Goal: Task Accomplishment & Management: Manage account settings

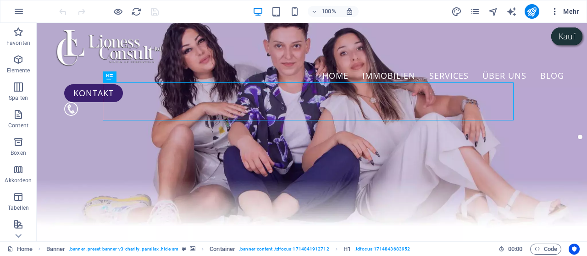
click at [567, 11] on span "Mehr" at bounding box center [564, 11] width 29 height 9
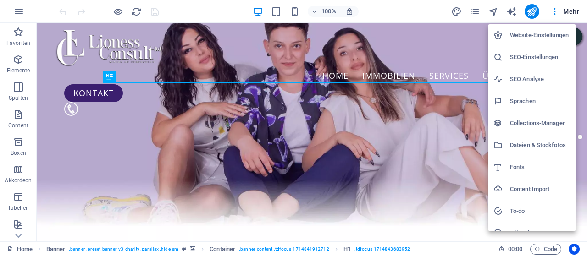
click at [512, 121] on h6 "Collections-Manager" at bounding box center [540, 123] width 61 height 11
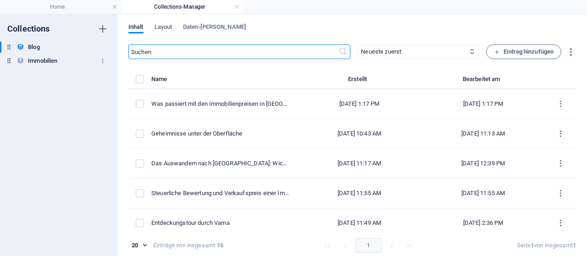
click at [53, 61] on h6 "Immobilien" at bounding box center [42, 60] width 29 height 11
type input "Einfamilienhaus nur 15 Minuten von der Stadt [GEOGRAPHIC_DATA] entfernt"
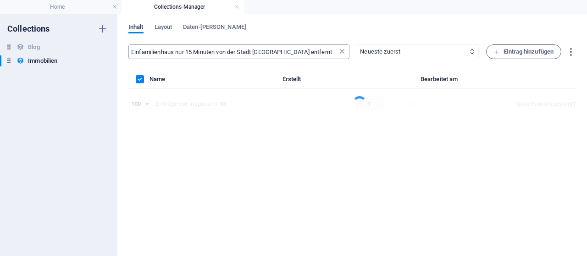
click at [340, 53] on icon at bounding box center [341, 51] width 9 height 9
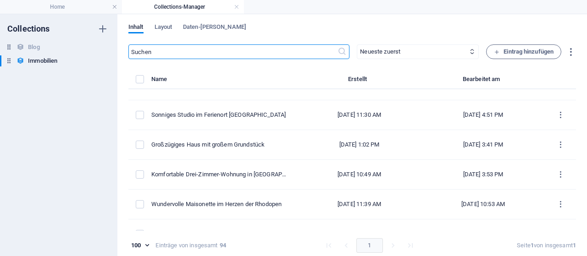
scroll to position [1602, 0]
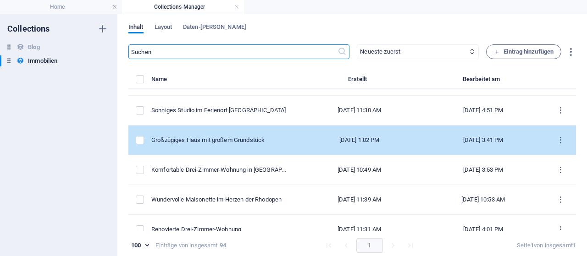
click at [260, 136] on div "Großzügiges Haus mit großem Grundstück" at bounding box center [220, 140] width 139 height 8
select select "[PERSON_NAME]"
select select "Deutsch | English | български"
select select "[PHONE_NUMBER]"
select select "Haus"
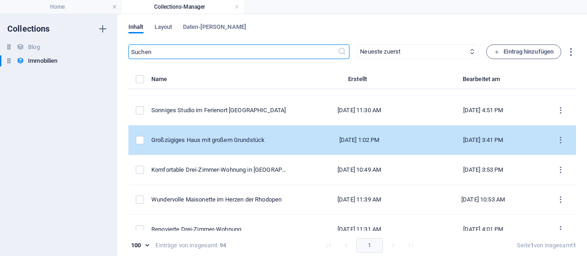
select select "Bezirk [GEOGRAPHIC_DATA]"
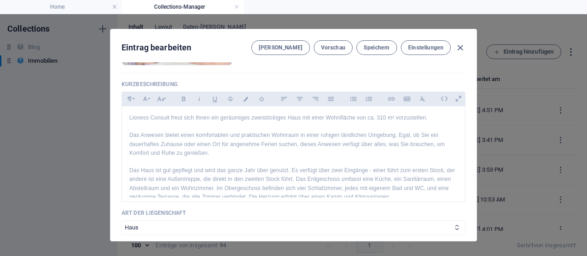
scroll to position [645, 0]
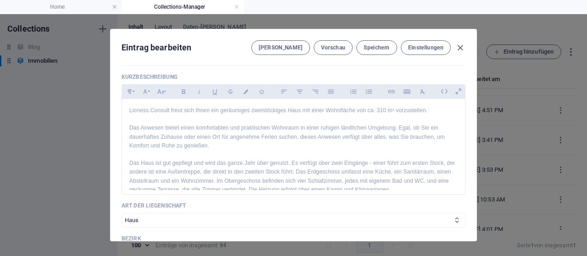
drag, startPoint x: 463, startPoint y: 120, endPoint x: 463, endPoint y: 130, distance: 9.6
click at [463, 130] on div "Name Großzügiges Haus mit großem Grundstück ​ Slug [DOMAIN_NAME][URL] grosszueg…" at bounding box center [293, 151] width 366 height 179
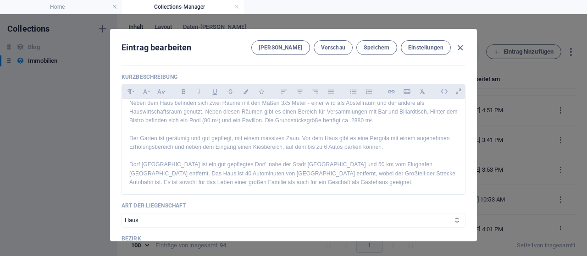
scroll to position [105, 0]
drag, startPoint x: 462, startPoint y: 163, endPoint x: 462, endPoint y: 187, distance: 23.4
click at [462, 187] on div "Name Großzügiges Haus mit großem Grundstück ​ Slug [DOMAIN_NAME][URL] grosszueg…" at bounding box center [293, 151] width 366 height 179
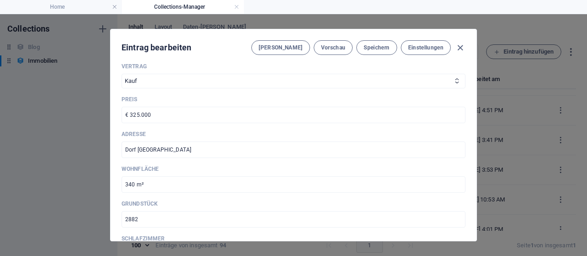
scroll to position [858, 0]
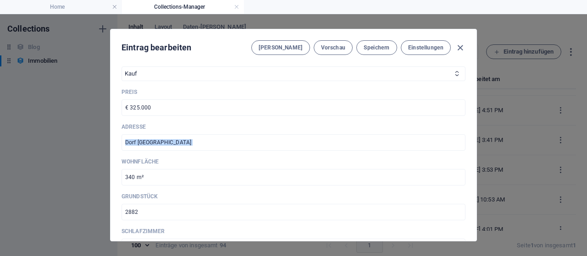
drag, startPoint x: 475, startPoint y: 140, endPoint x: 473, endPoint y: 129, distance: 11.2
click at [473, 129] on div "Eintrag bearbeiten [PERSON_NAME] Vorschau Speichern Einstellungen Name Großzügi…" at bounding box center [293, 135] width 367 height 213
click at [468, 131] on div "Name Großzügiges Haus mit großem Grundstück ​ Slug [DOMAIN_NAME][URL] grosszueg…" at bounding box center [293, 151] width 366 height 179
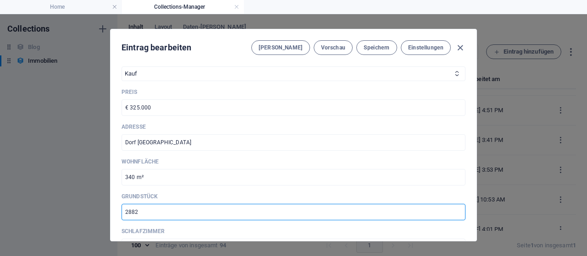
click at [147, 213] on input "2882" at bounding box center [293, 212] width 344 height 17
type input "2550"
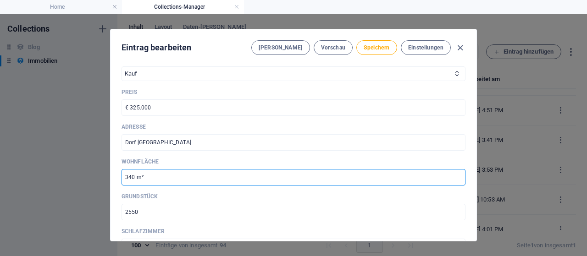
click at [133, 175] on input "340 m²" at bounding box center [293, 177] width 344 height 17
type input "290 m²"
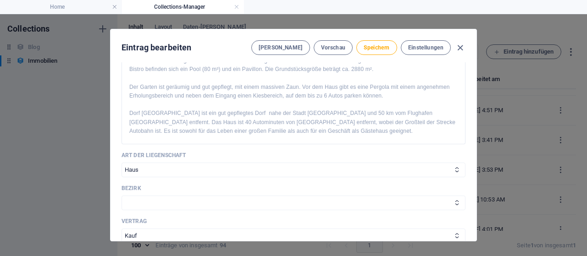
scroll to position [645, 0]
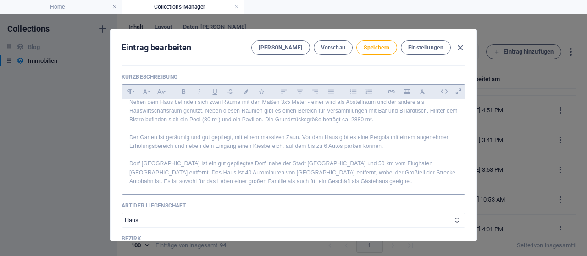
click at [370, 119] on p "Neben dem Haus befinden sich zwei Räume mit den Maßen 3x5 Meter - einer wird al…" at bounding box center [293, 111] width 328 height 27
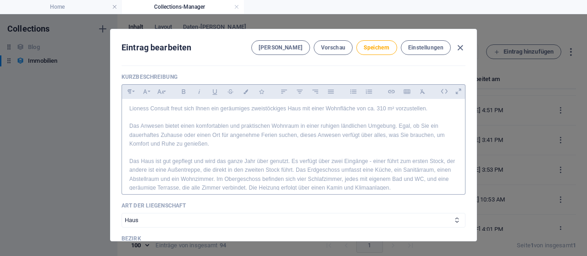
scroll to position [0, 0]
click at [382, 111] on p "Lioness Consult freut sich Ihnen ein geräumiges zweistöckiges Haus mit einer Wo…" at bounding box center [293, 110] width 328 height 9
click at [369, 53] on button "Speichern" at bounding box center [376, 47] width 40 height 15
click at [461, 47] on icon "button" at bounding box center [460, 48] width 11 height 11
checkbox input "false"
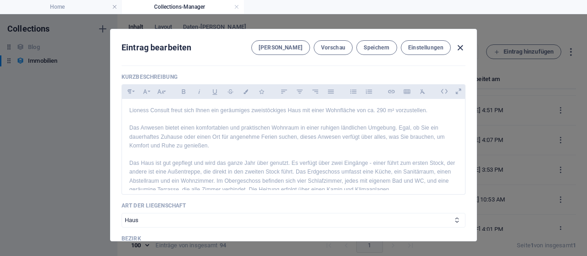
type input "grosszuegiges-haus-mit-gro-em-grundstuck"
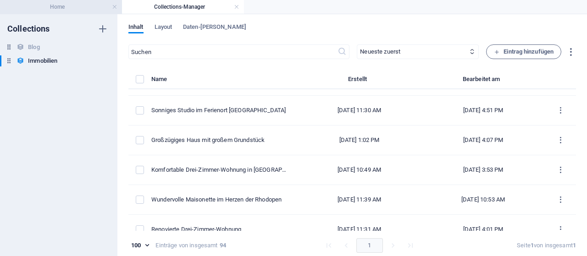
click at [53, 6] on h4 "Home" at bounding box center [61, 7] width 122 height 10
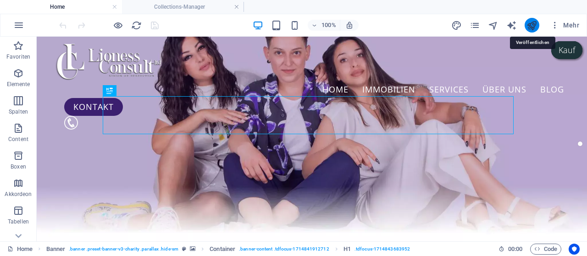
click at [537, 29] on icon "publish" at bounding box center [531, 25] width 11 height 11
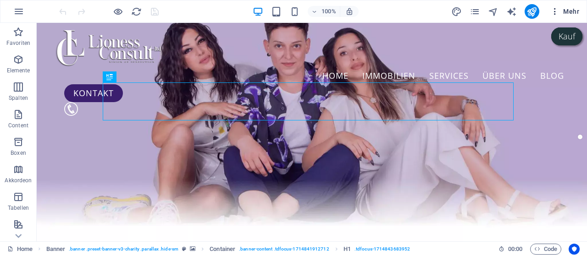
click at [574, 17] on button "Mehr" at bounding box center [564, 11] width 36 height 15
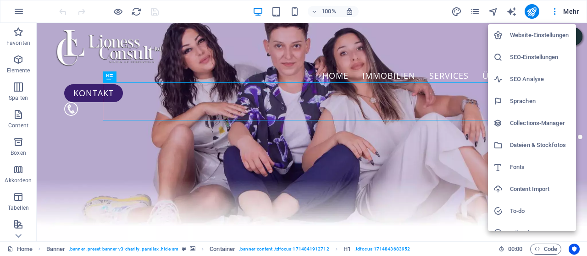
click at [524, 123] on h6 "Collections-Manager" at bounding box center [540, 123] width 61 height 11
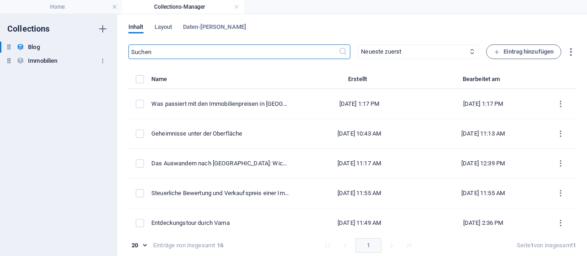
click at [54, 56] on h6 "Immobilien" at bounding box center [42, 60] width 29 height 11
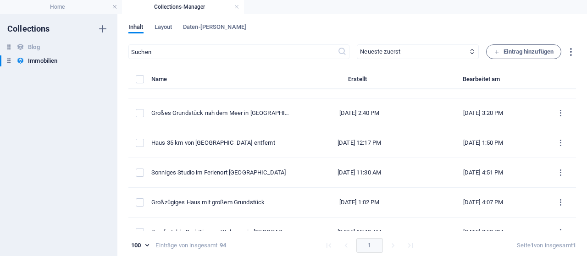
scroll to position [1556, 0]
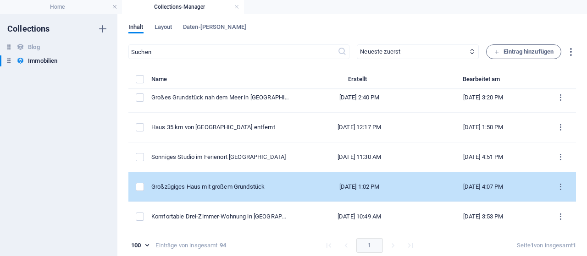
click at [261, 188] on td "Großzügiges Haus mit großem Grundstück" at bounding box center [224, 187] width 146 height 30
select select "[PERSON_NAME]"
select select "Deutsch | English | български"
select select "[PHONE_NUMBER]"
select select "Haus"
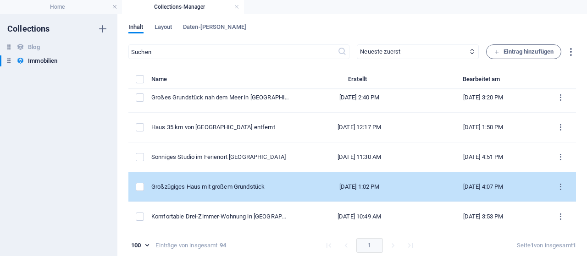
select select "Bezirk [GEOGRAPHIC_DATA]"
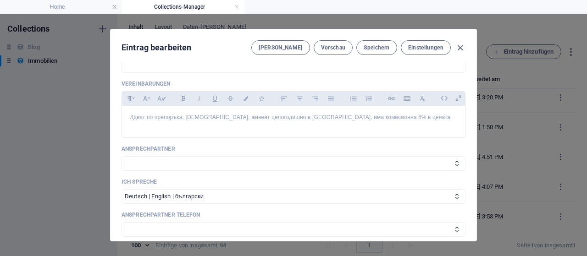
scroll to position [339, 0]
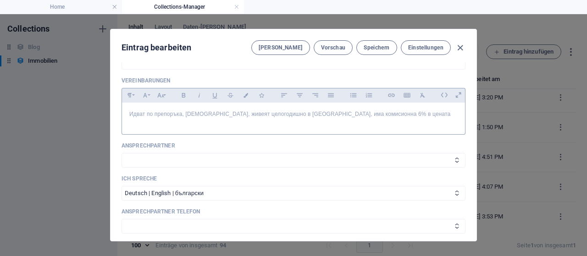
click at [347, 116] on p "Идват по препоръка, [DEMOGRAPHIC_DATA], живеят целогодишно в [GEOGRAPHIC_DATA],…" at bounding box center [293, 114] width 328 height 9
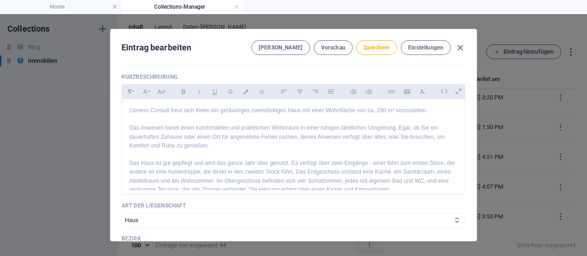
scroll to position [653, 0]
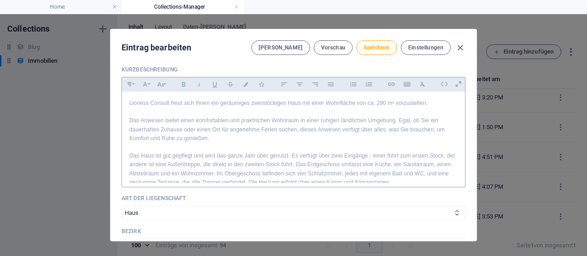
click at [352, 102] on p "Lioness Consult freut sich Ihnen ein geräumiges zweistöckiges Haus mit einer Wo…" at bounding box center [293, 103] width 328 height 9
click at [411, 102] on p "Lioness Consult freut sich Ihnen ein geräumiges zweistöckiges Haus mit einer be…" at bounding box center [293, 103] width 328 height 9
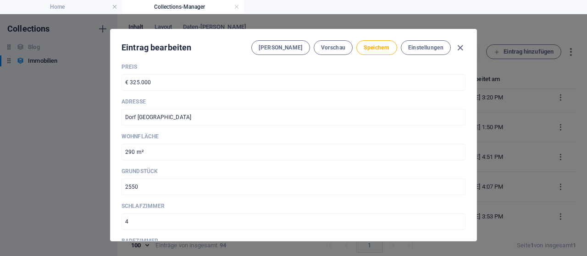
scroll to position [894, 0]
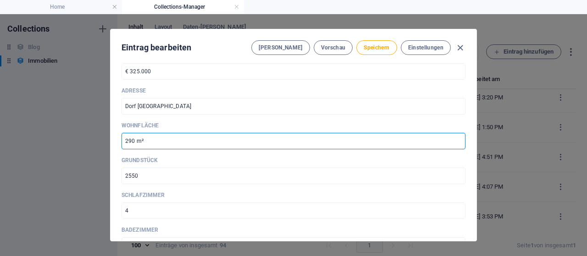
click at [179, 142] on input "290 m²" at bounding box center [293, 141] width 344 height 17
click at [133, 142] on input "290 m²" at bounding box center [293, 141] width 344 height 17
type input "467 m²"
click at [371, 44] on span "Speichern" at bounding box center [376, 47] width 26 height 7
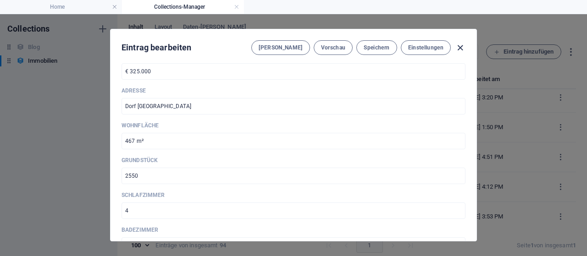
click at [460, 48] on icon "button" at bounding box center [460, 48] width 11 height 11
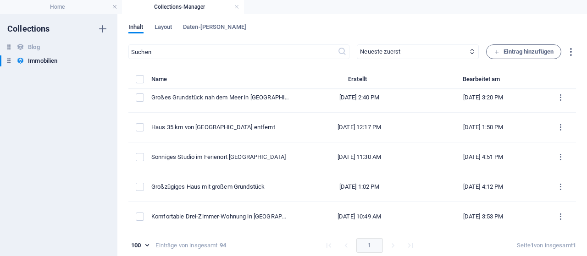
checkbox input "false"
type input "grosszuegiges-haus-mit-gro-em-grundstuck"
click at [61, 12] on li "Home" at bounding box center [61, 7] width 122 height 14
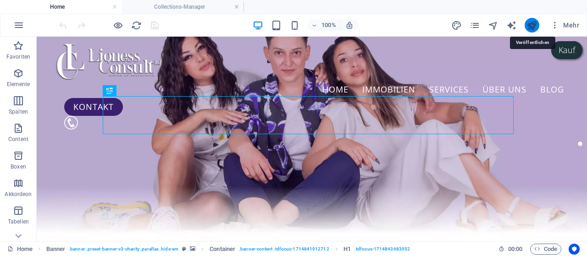
click at [531, 26] on icon "publish" at bounding box center [531, 25] width 11 height 11
